Goal: Navigation & Orientation: Find specific page/section

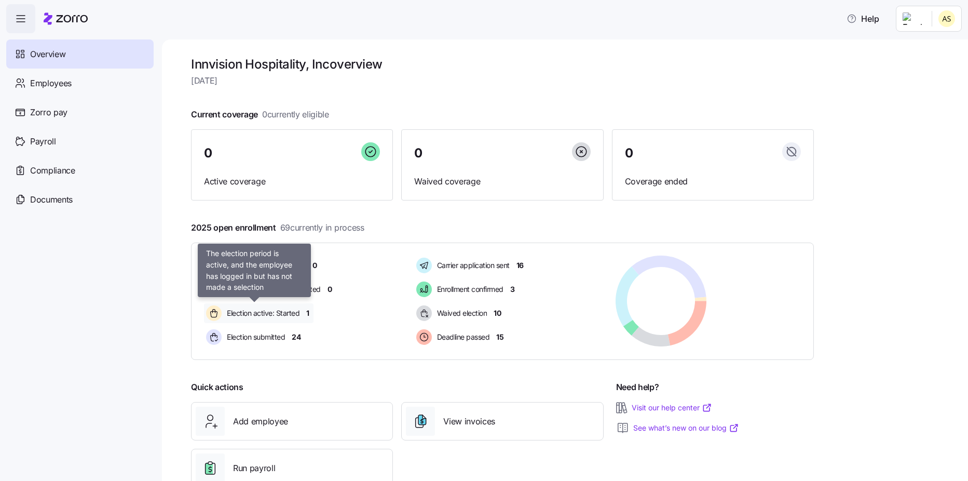
click at [255, 316] on span "Election active: Started" at bounding box center [262, 313] width 76 height 10
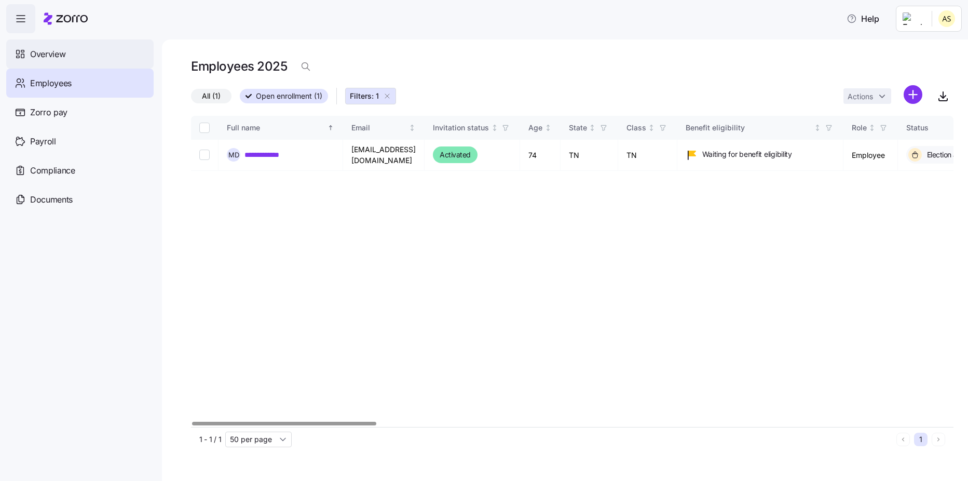
click at [45, 53] on span "Overview" at bounding box center [47, 54] width 35 height 13
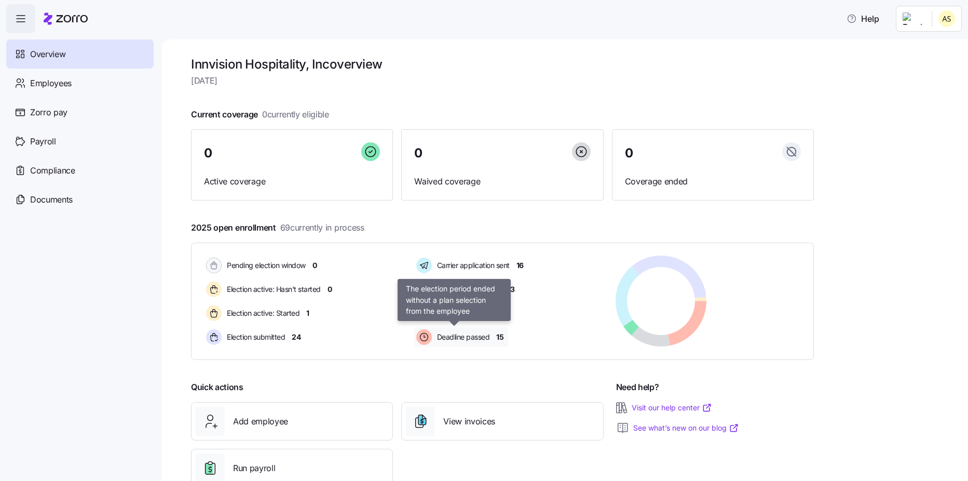
click at [444, 341] on span "Deadline passed" at bounding box center [462, 337] width 56 height 10
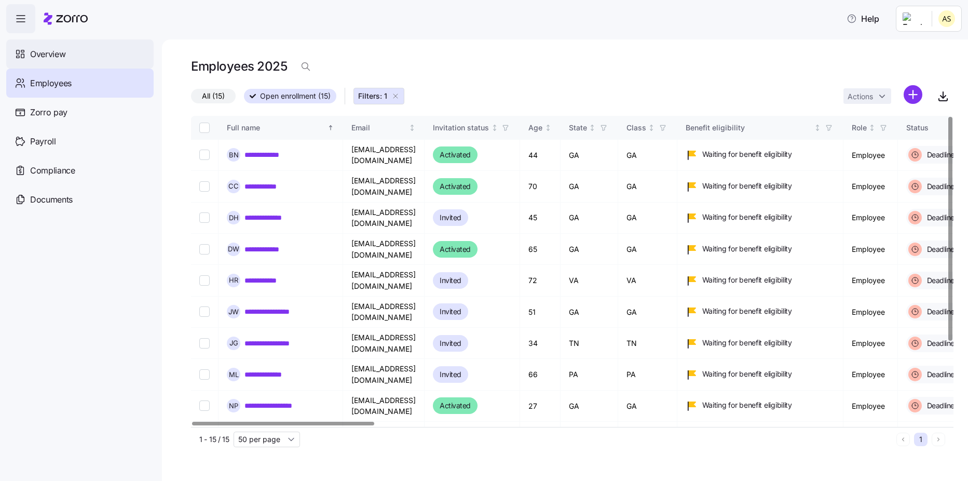
click at [60, 56] on span "Overview" at bounding box center [47, 54] width 35 height 13
